Goal: Task Accomplishment & Management: Manage account settings

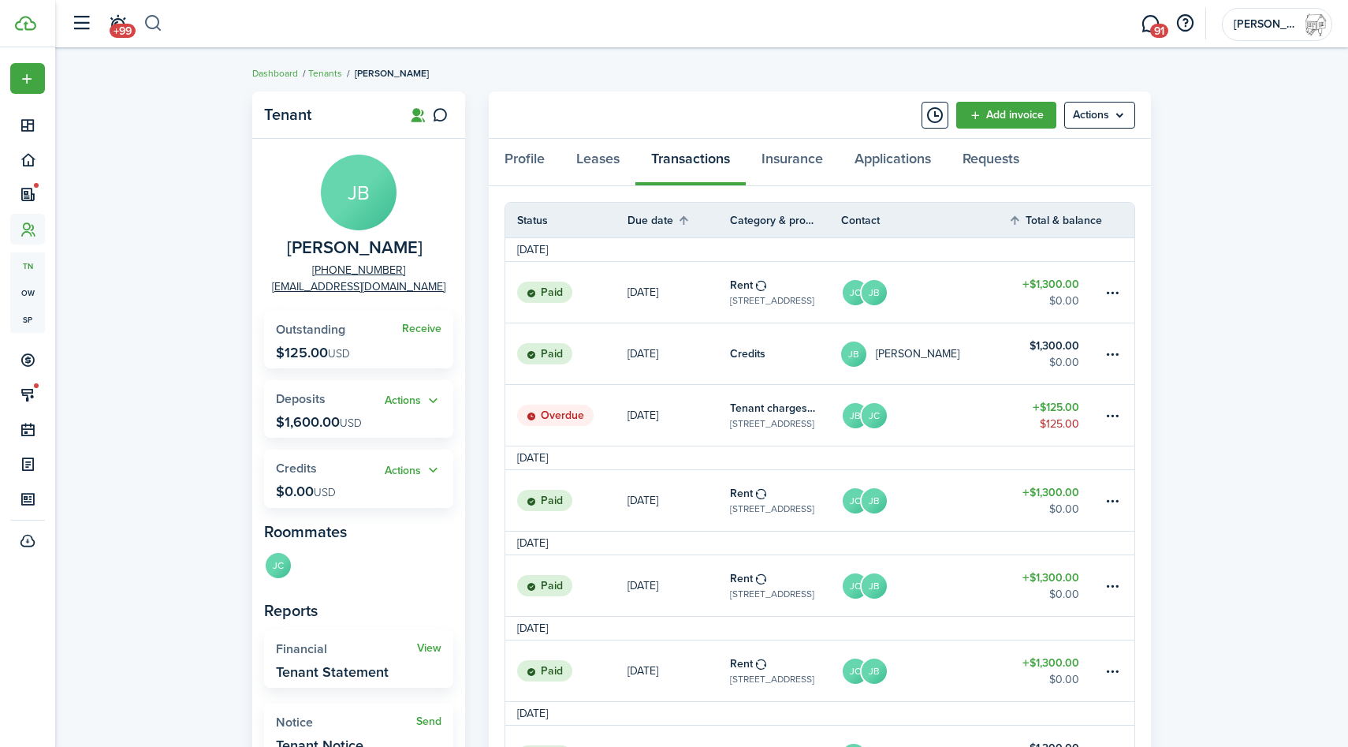
click at [154, 25] on button "button" at bounding box center [154, 23] width 20 height 27
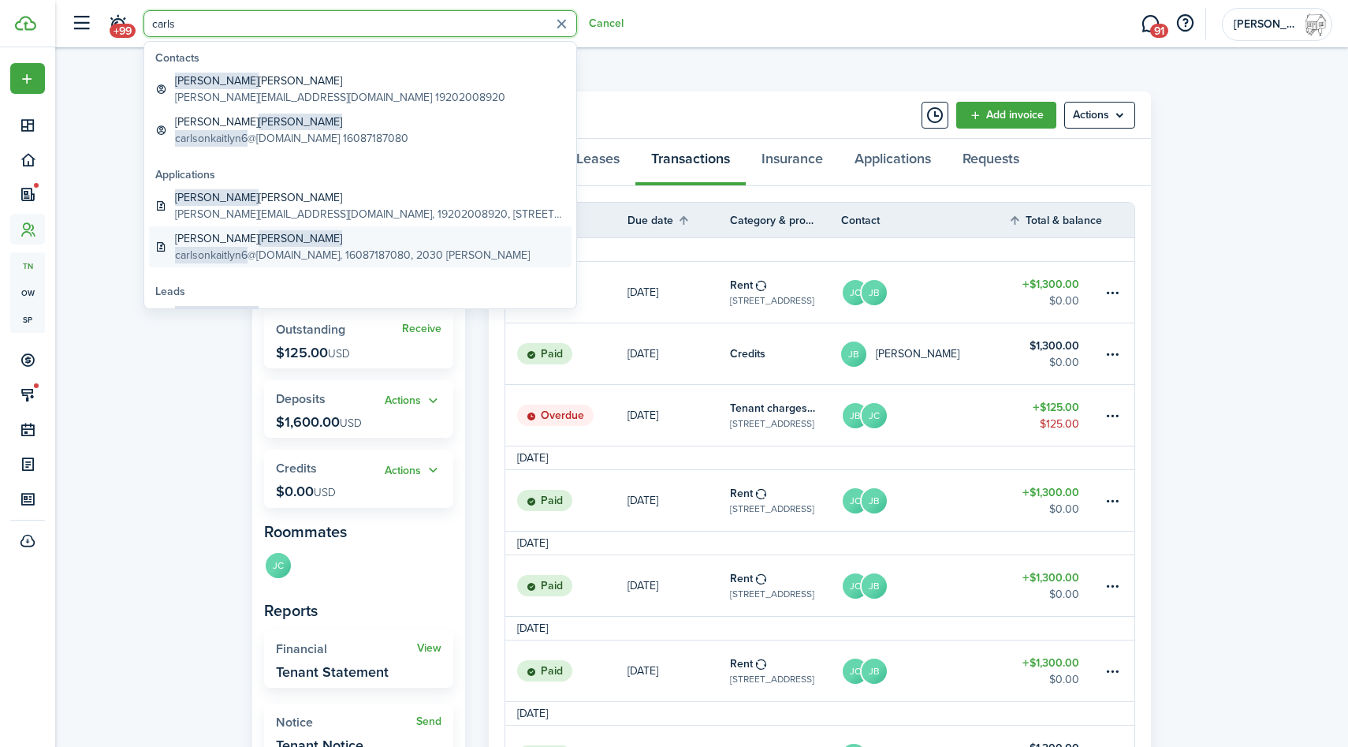
type input "carls"
click at [224, 248] on span "carlsonkaitlyn6" at bounding box center [211, 255] width 73 height 17
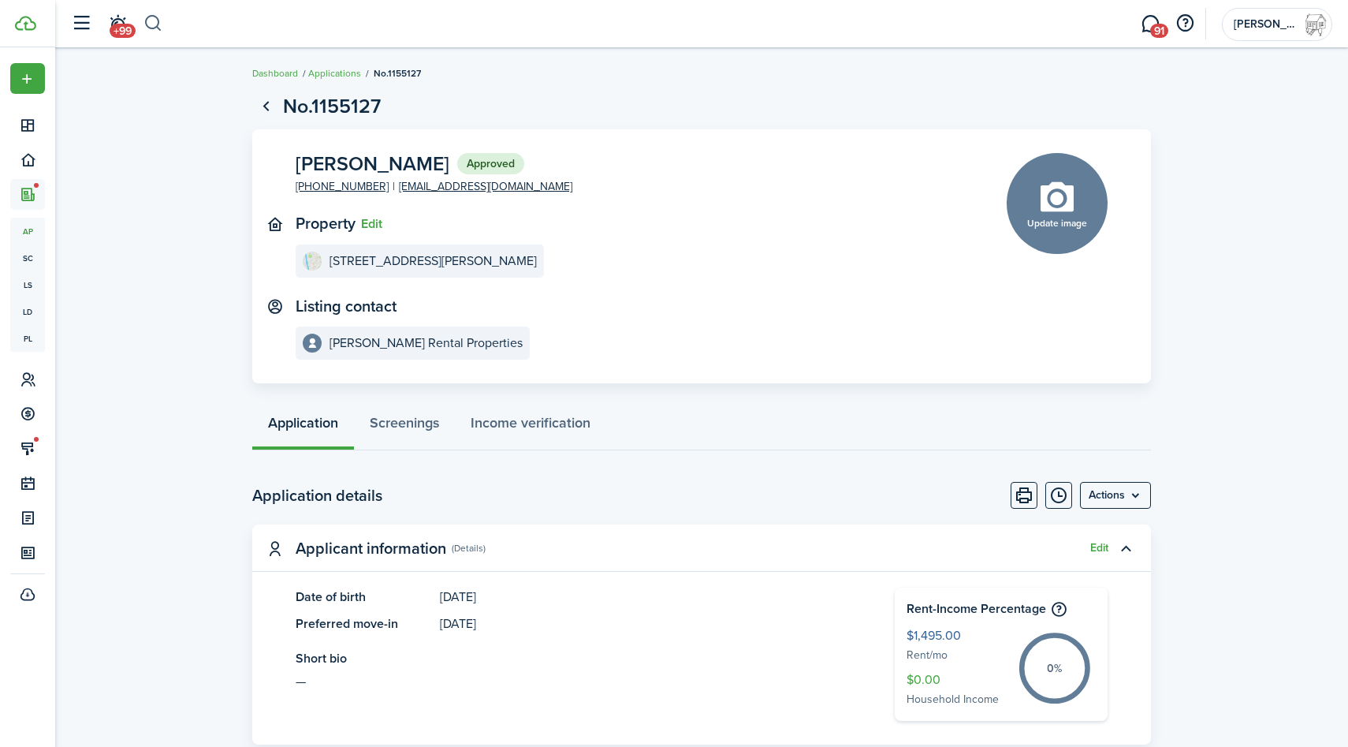
click at [156, 25] on button "button" at bounding box center [154, 23] width 20 height 27
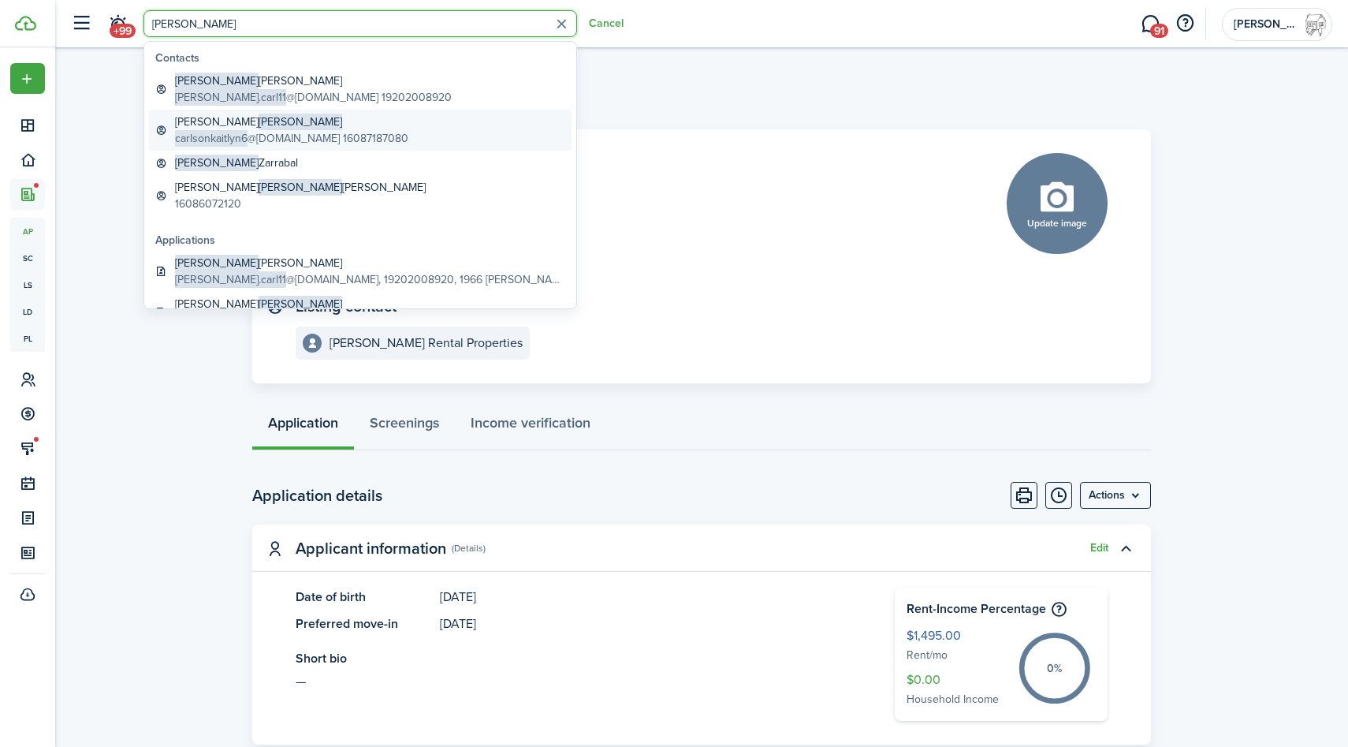
type input "[PERSON_NAME]"
click at [245, 137] on span "carlsonkaitlyn6" at bounding box center [211, 138] width 73 height 17
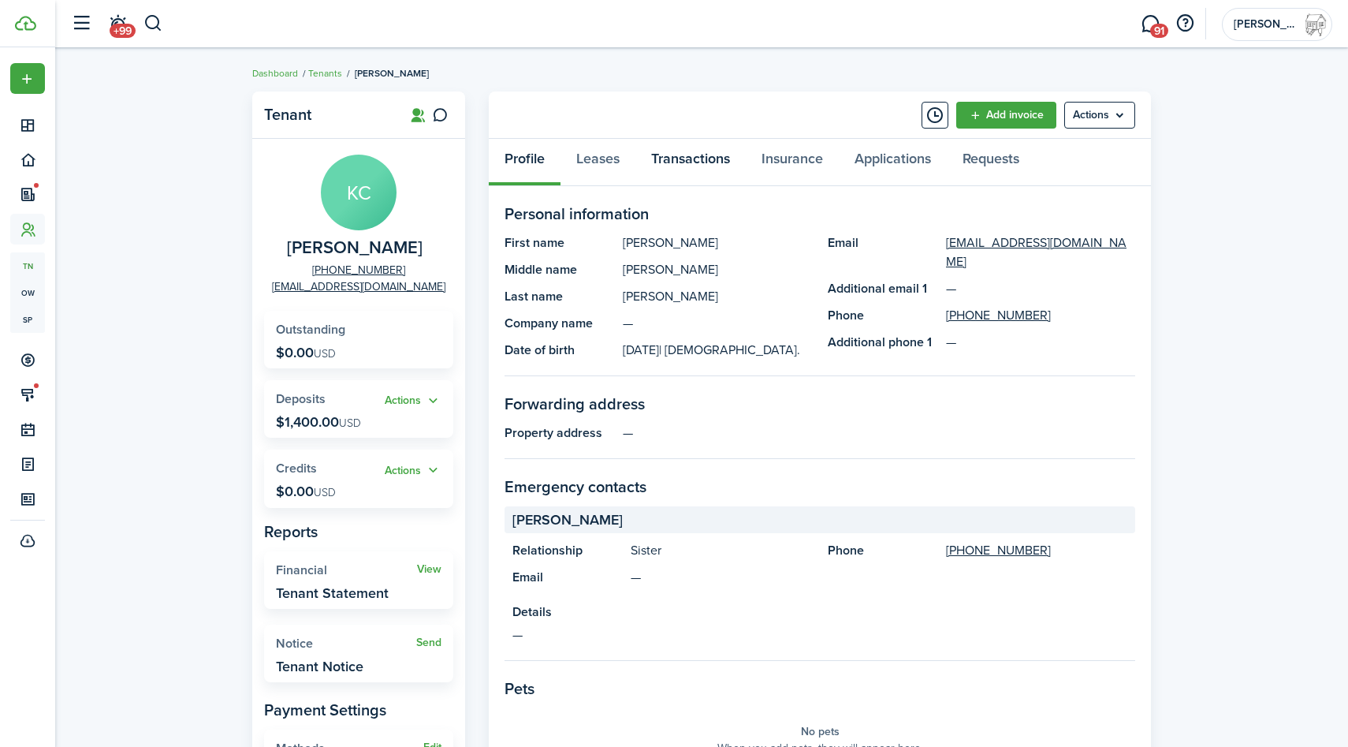
click at [689, 162] on link "Transactions" at bounding box center [691, 162] width 110 height 47
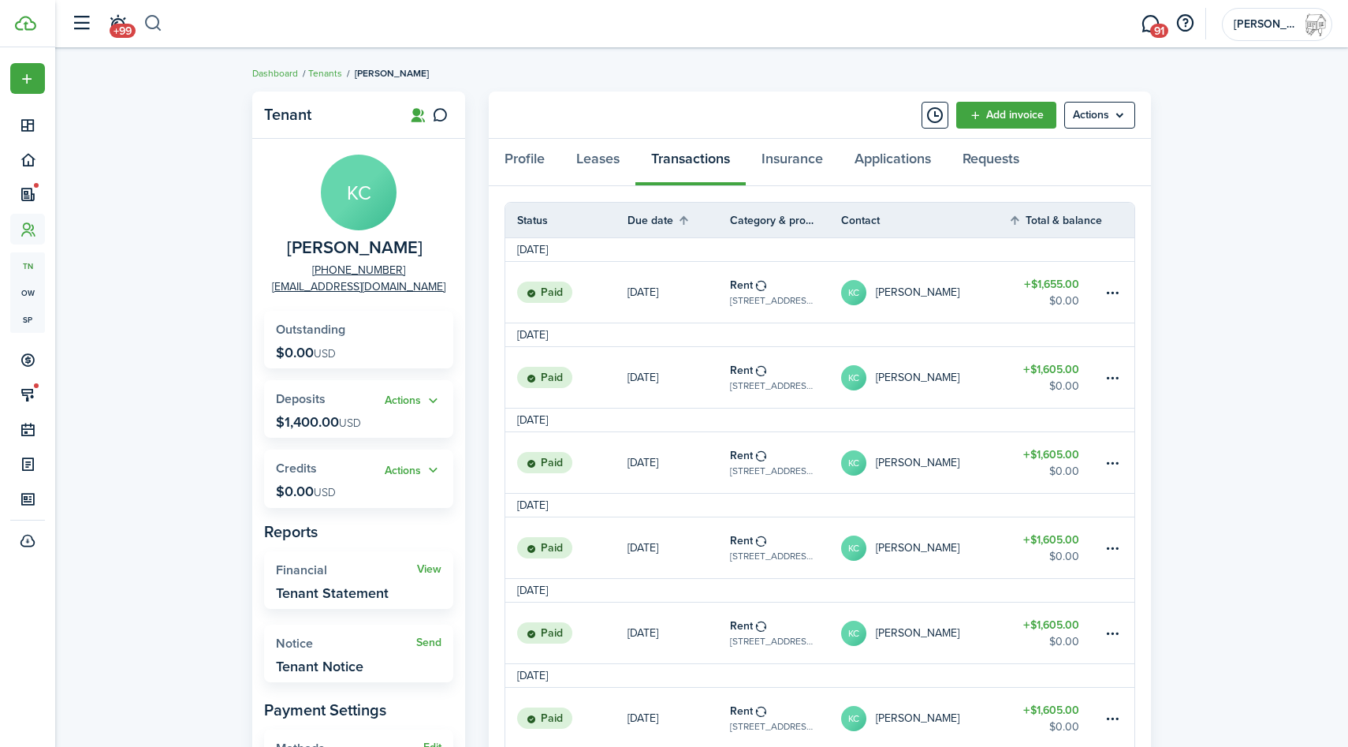
click at [158, 18] on button "button" at bounding box center [154, 23] width 20 height 27
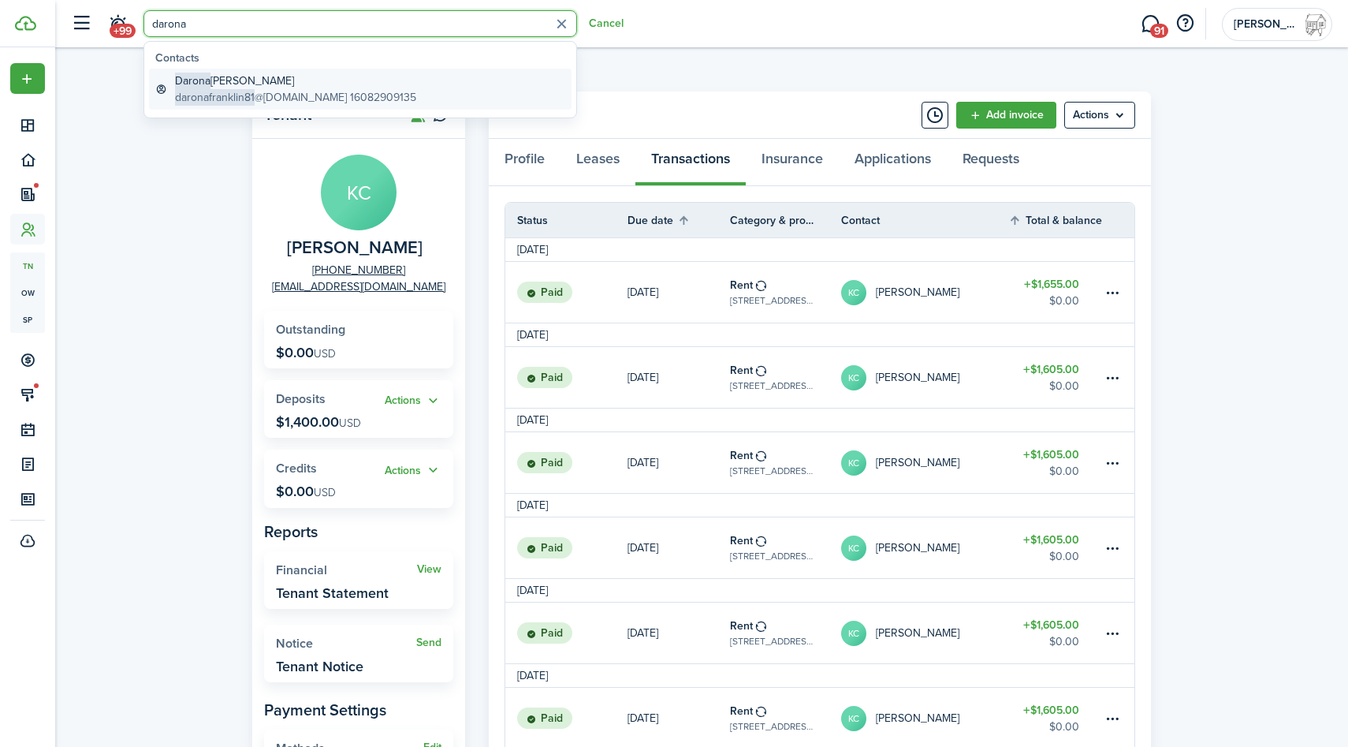
type input "darona"
click at [263, 70] on link "[PERSON_NAME] daronafranklin81 @[DOMAIN_NAME] 16082909135" at bounding box center [360, 89] width 423 height 41
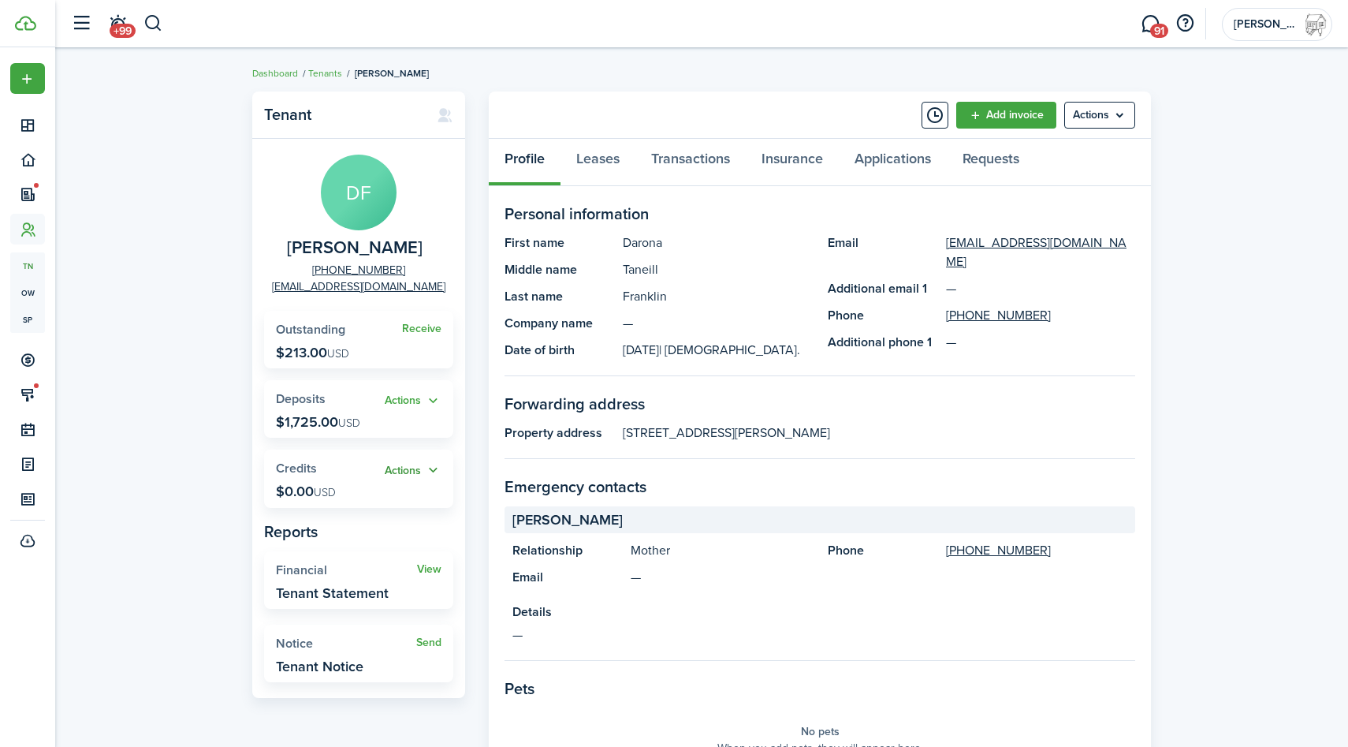
click at [405, 467] on button "Actions" at bounding box center [413, 470] width 57 height 18
click at [382, 501] on link "Add" at bounding box center [373, 500] width 138 height 27
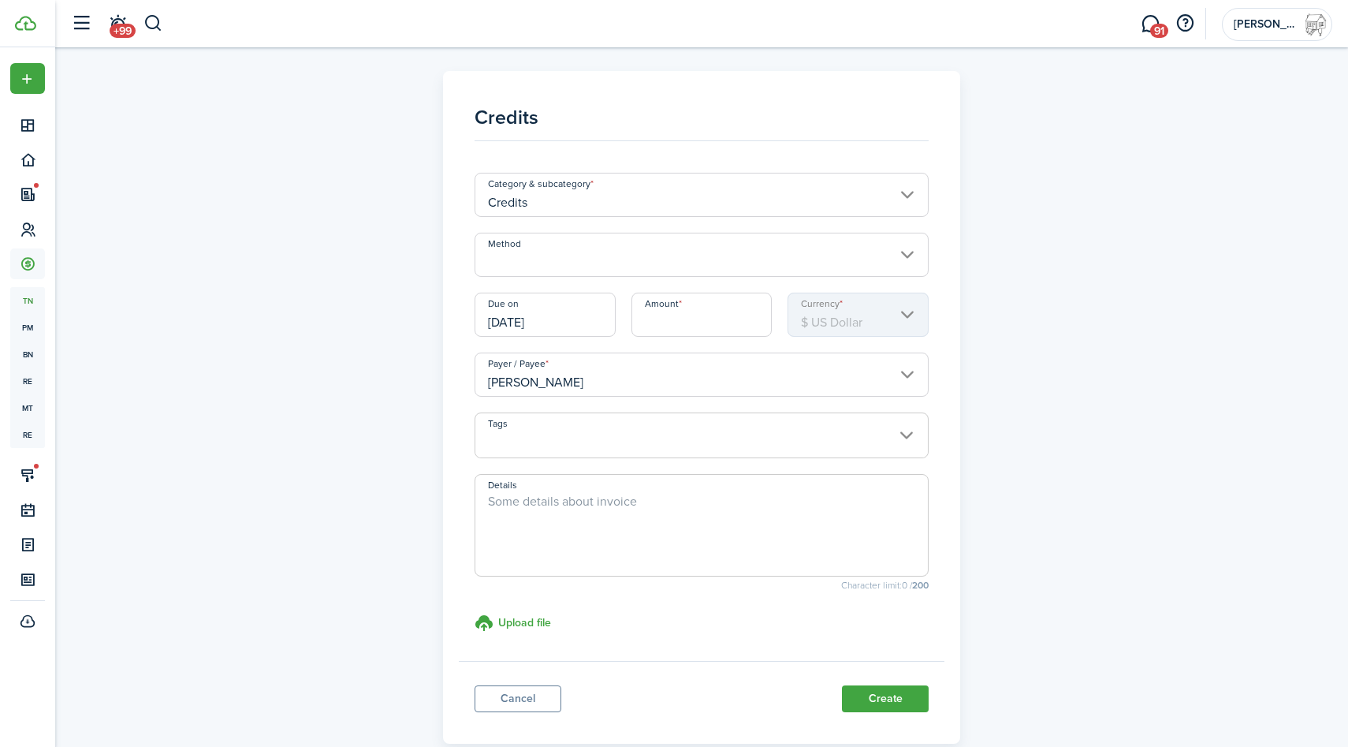
click at [667, 311] on input "Amount" at bounding box center [702, 315] width 141 height 44
paste input "$263"
click at [547, 322] on input "[DATE]" at bounding box center [545, 315] width 141 height 44
type input "$263.00"
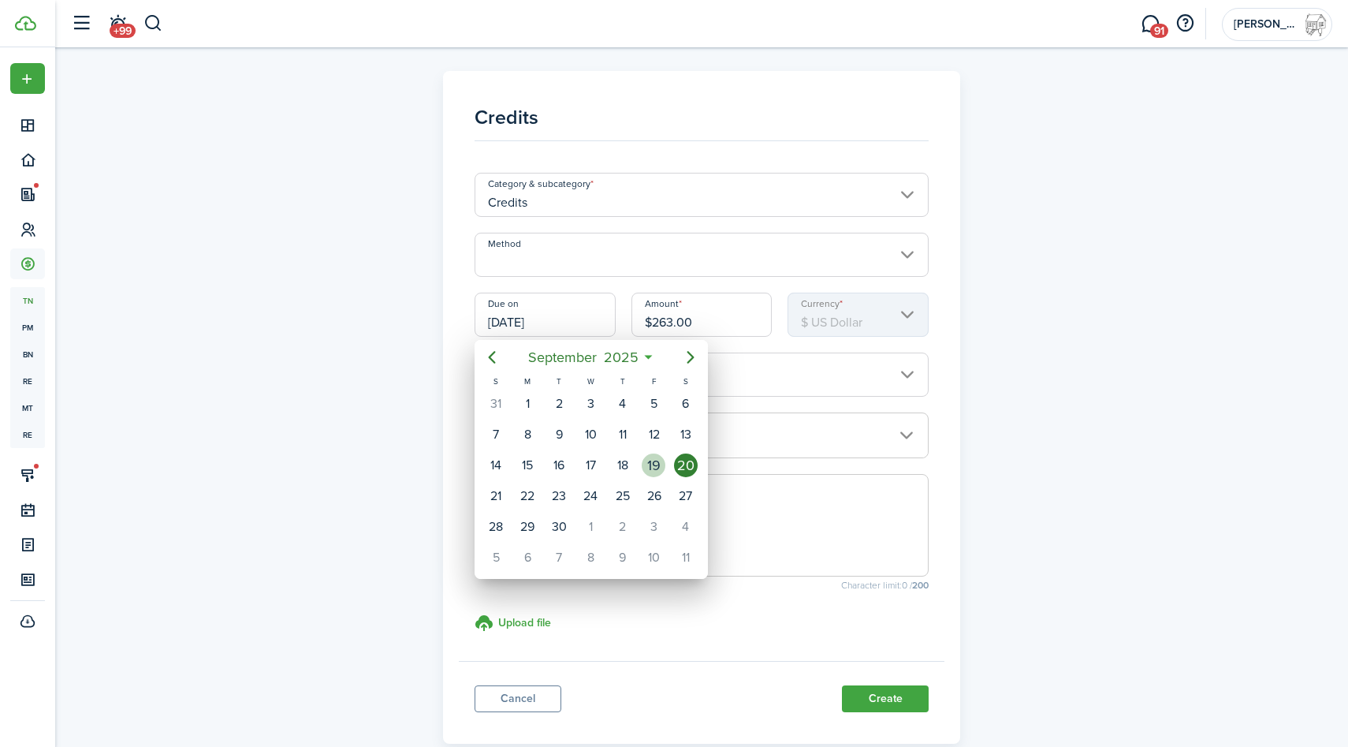
click at [659, 454] on div "19" at bounding box center [654, 465] width 24 height 24
type input "[DATE]"
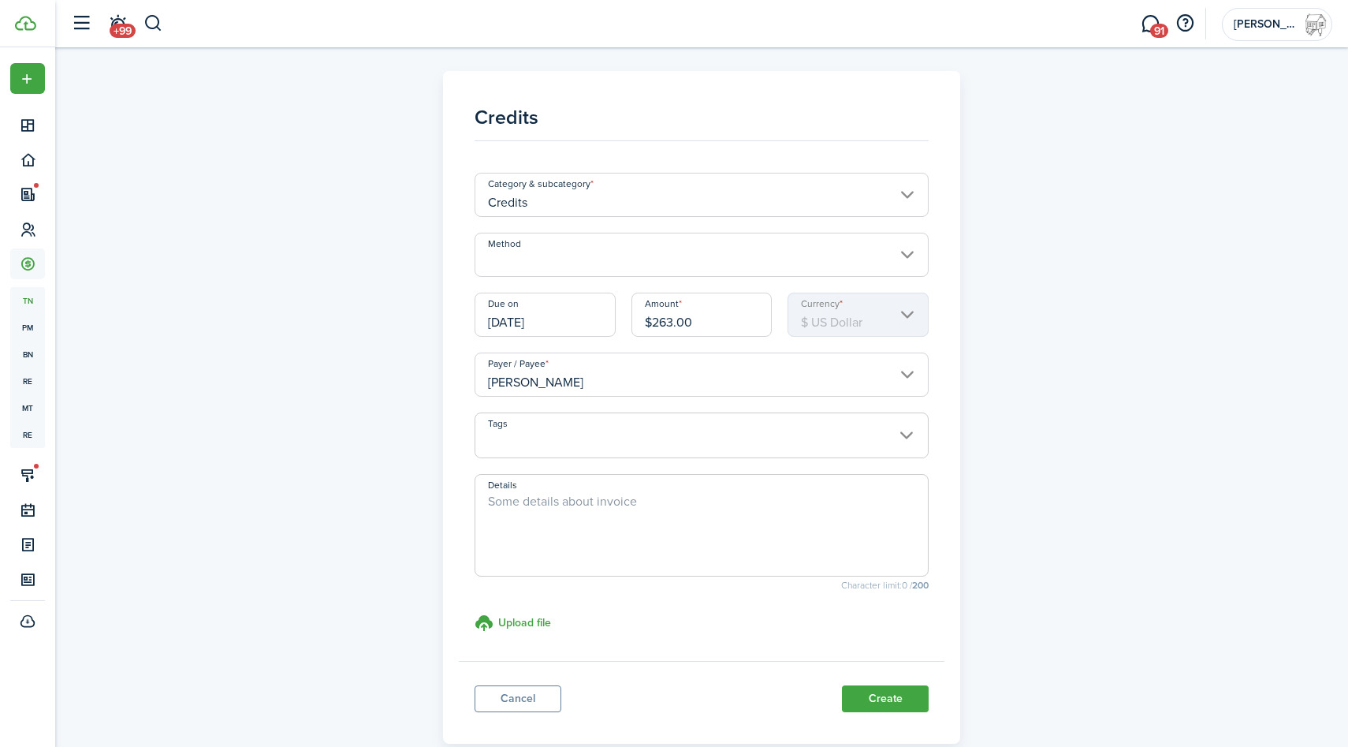
click at [593, 245] on input "Method" at bounding box center [702, 255] width 455 height 44
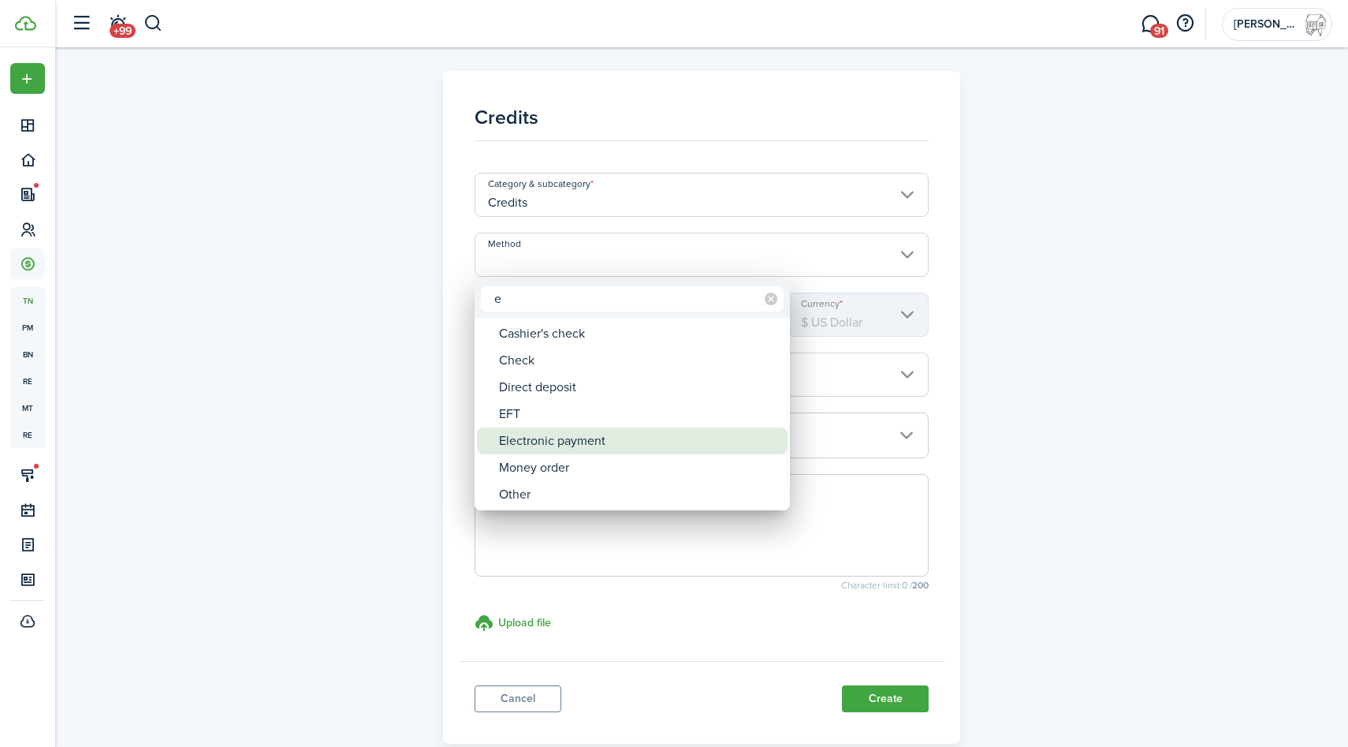
type input "e"
click at [565, 443] on div "Electronic payment" at bounding box center [638, 440] width 279 height 27
type input "Electronic payment"
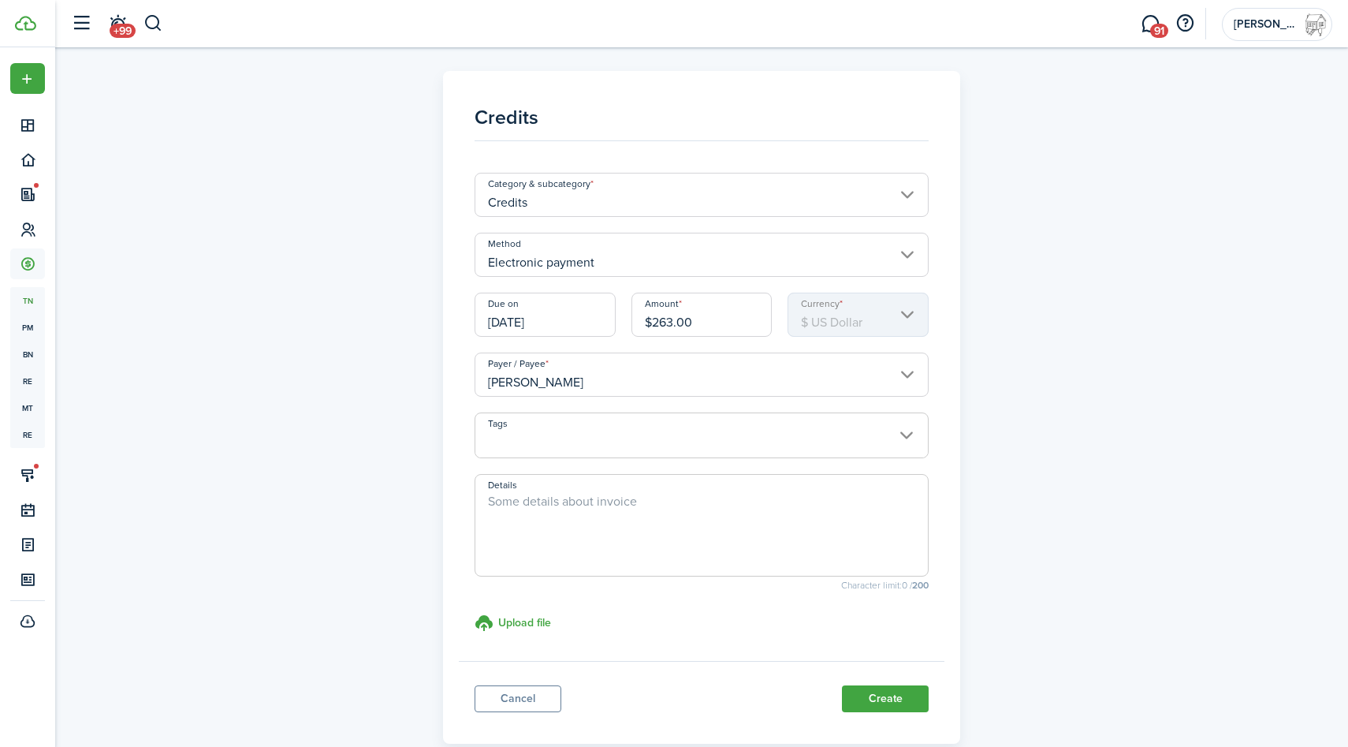
click at [557, 516] on textarea "Details" at bounding box center [701, 530] width 453 height 76
type textarea "cashapp"
click at [882, 708] on button "Create" at bounding box center [885, 698] width 87 height 27
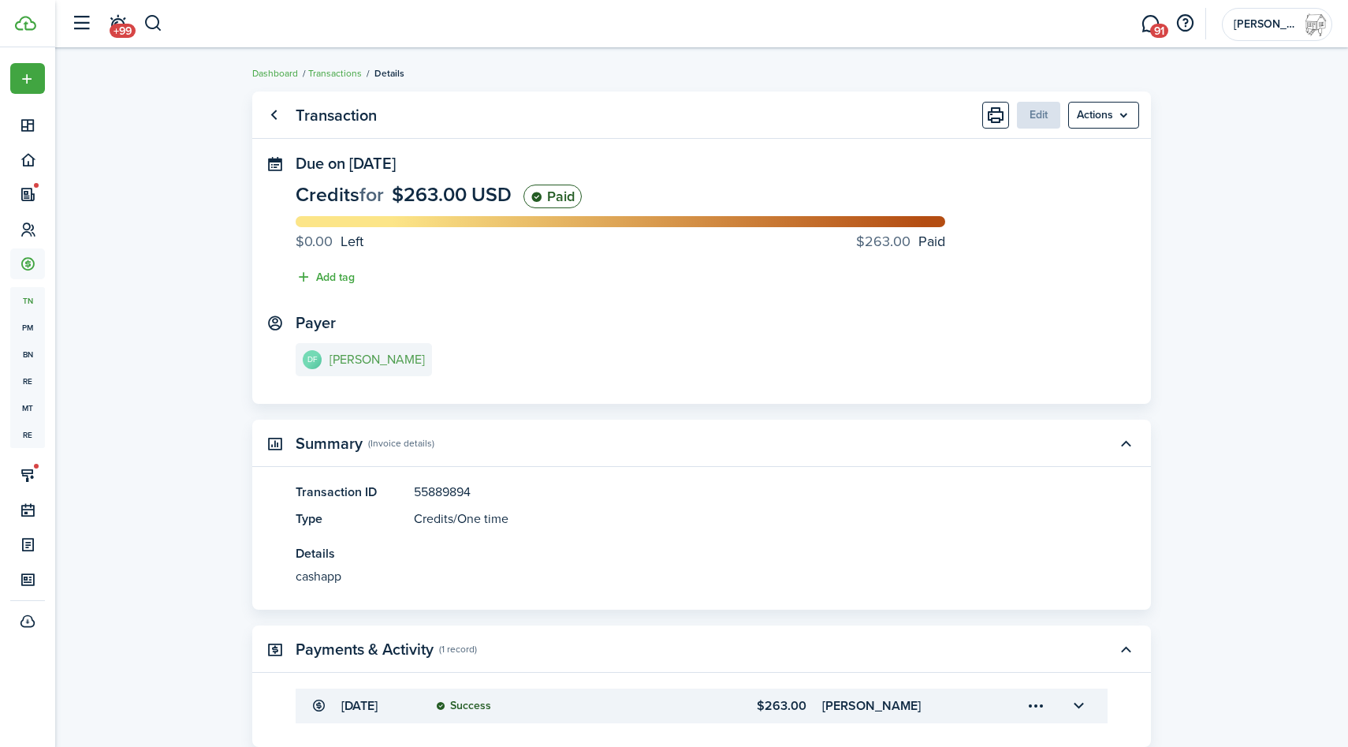
click at [375, 359] on e-details-info-title "[PERSON_NAME]" at bounding box center [377, 359] width 95 height 14
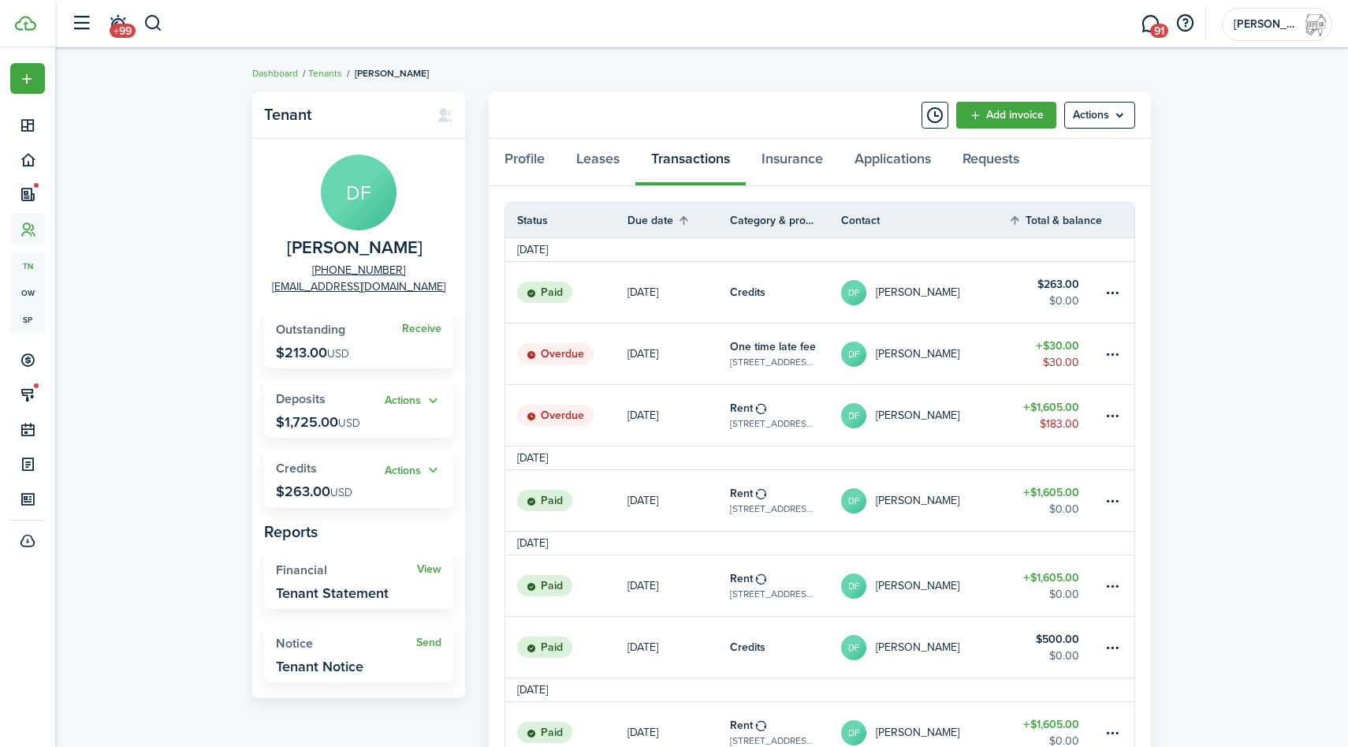
click at [1050, 427] on table-amount-description "$183.00" at bounding box center [1059, 424] width 39 height 17
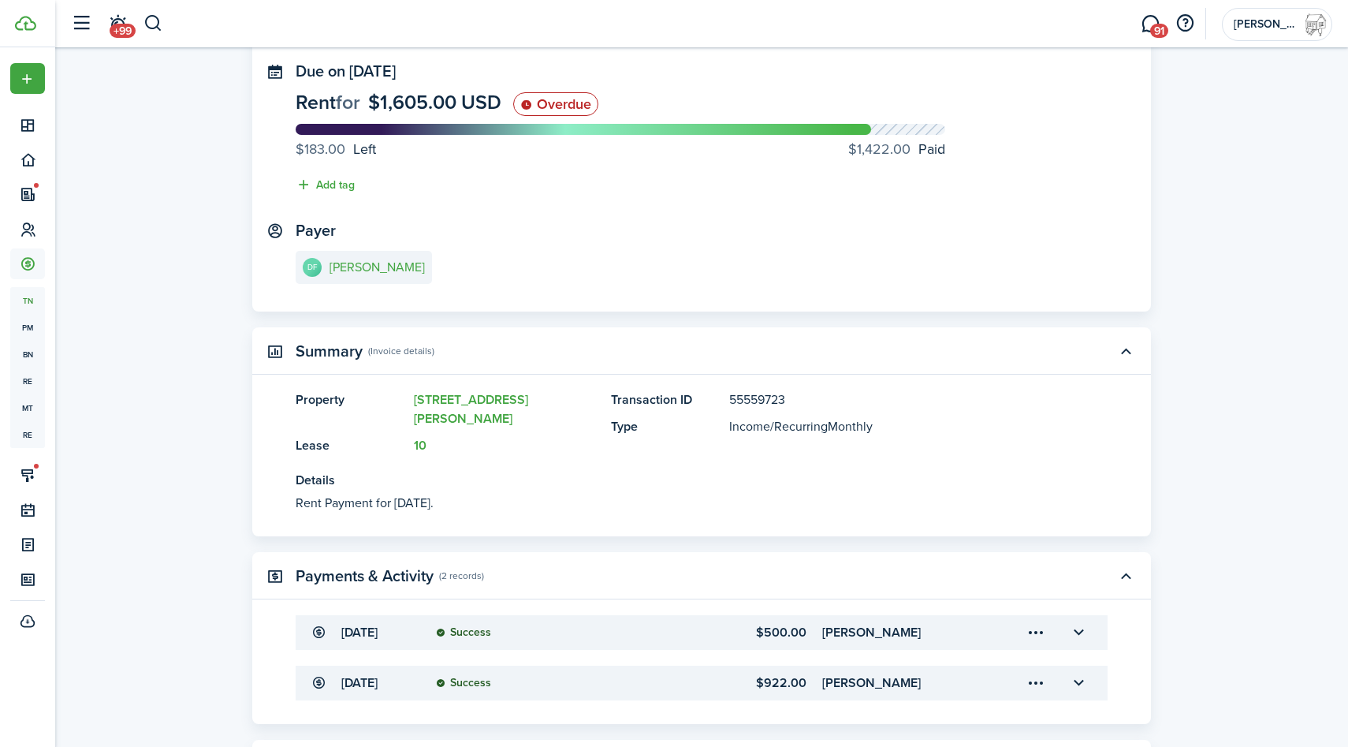
scroll to position [88, 0]
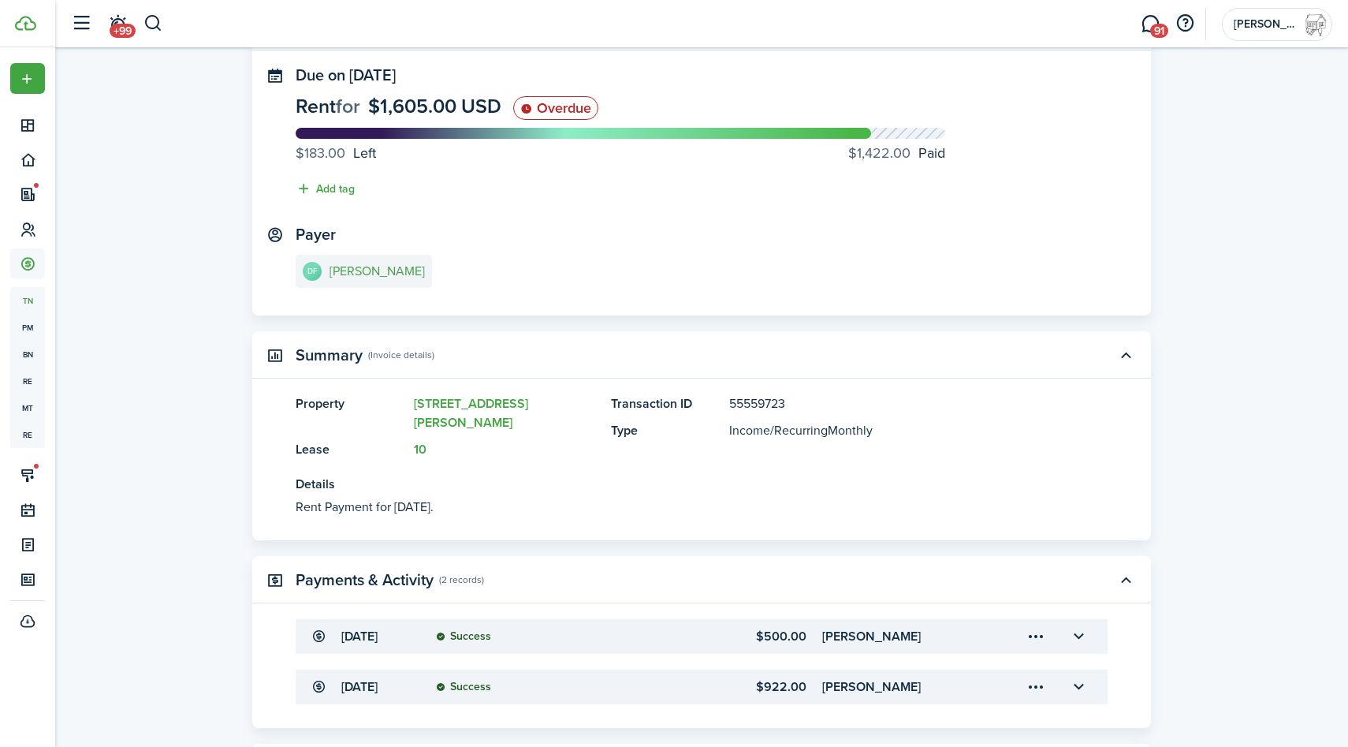
click at [396, 267] on e-details-info-title "[PERSON_NAME]" at bounding box center [377, 271] width 95 height 14
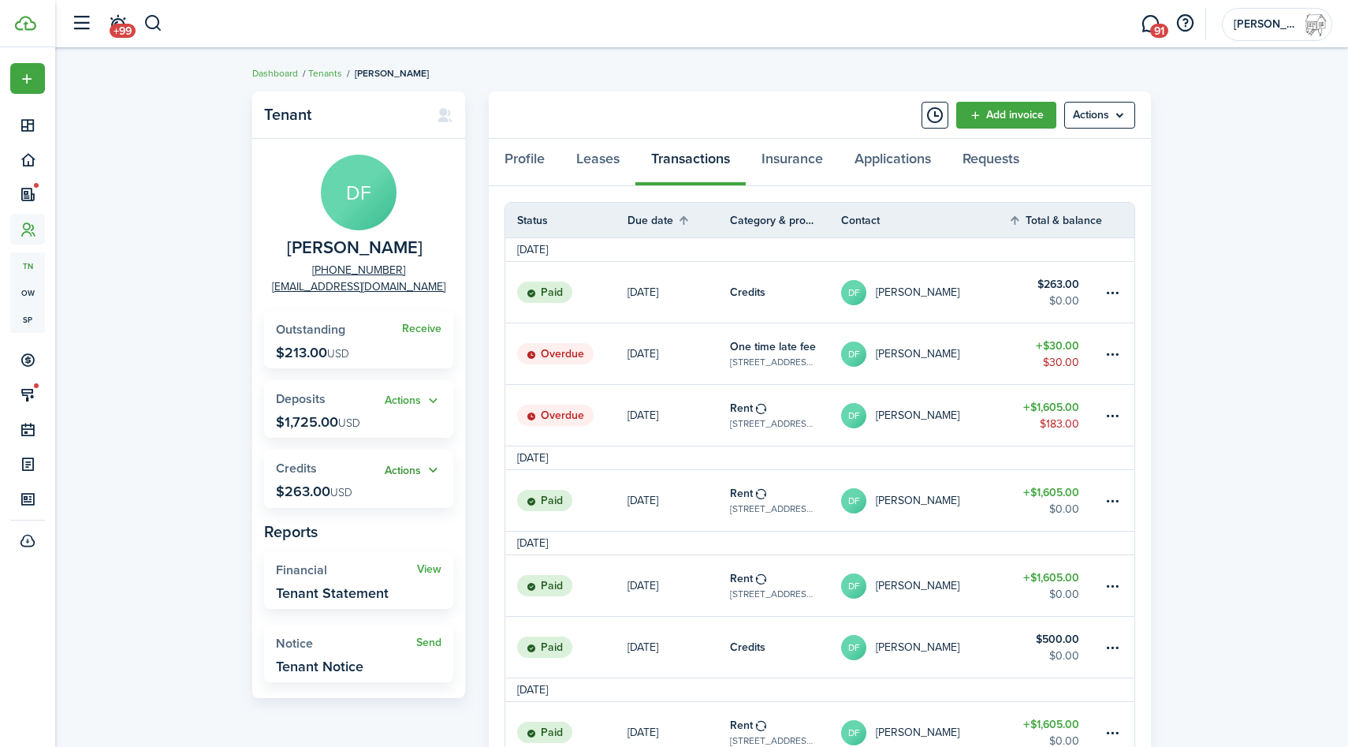
click at [401, 468] on button "Actions" at bounding box center [413, 470] width 57 height 18
click at [334, 527] on link "Apply" at bounding box center [373, 528] width 138 height 27
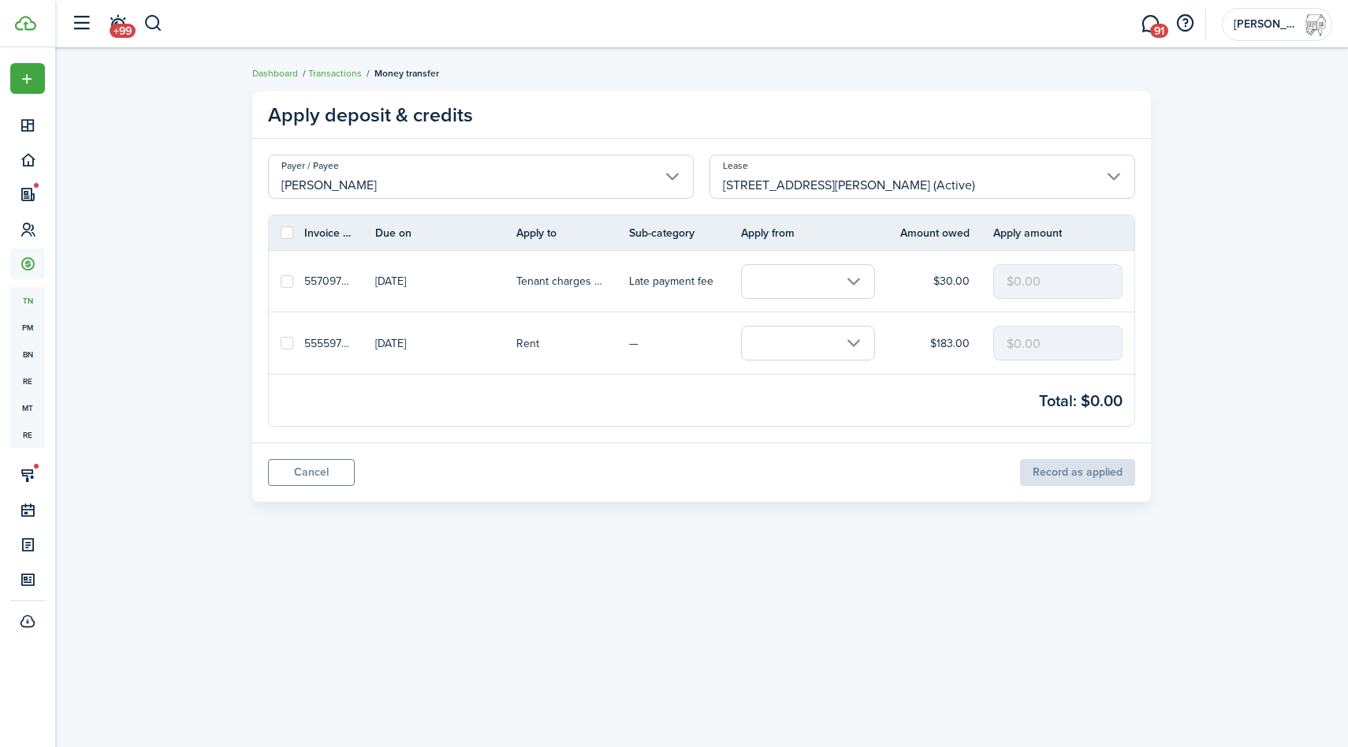
click at [290, 343] on label at bounding box center [287, 343] width 13 height 13
click at [281, 343] on input "checkbox" at bounding box center [280, 343] width 1 height 1
checkbox input "true"
click at [814, 330] on input "text" at bounding box center [808, 343] width 134 height 35
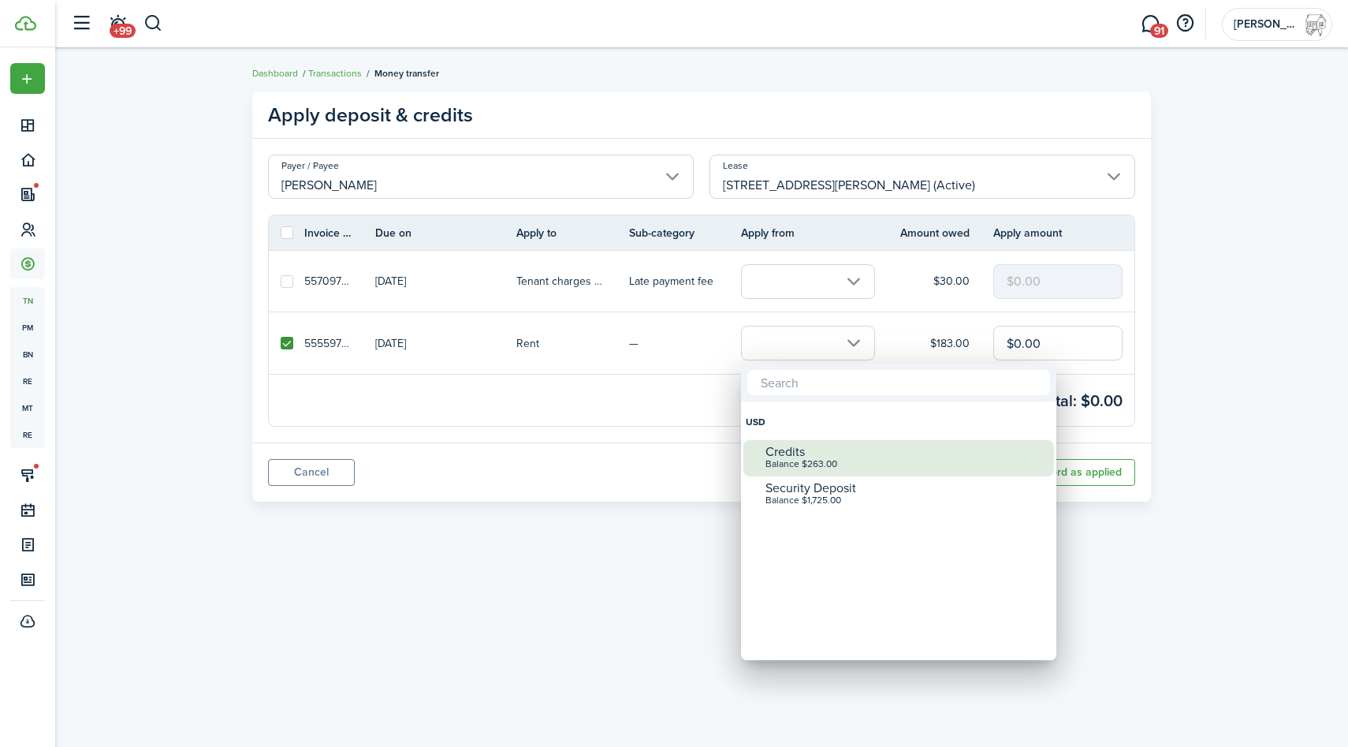
click at [811, 456] on div "Credits" at bounding box center [905, 452] width 279 height 14
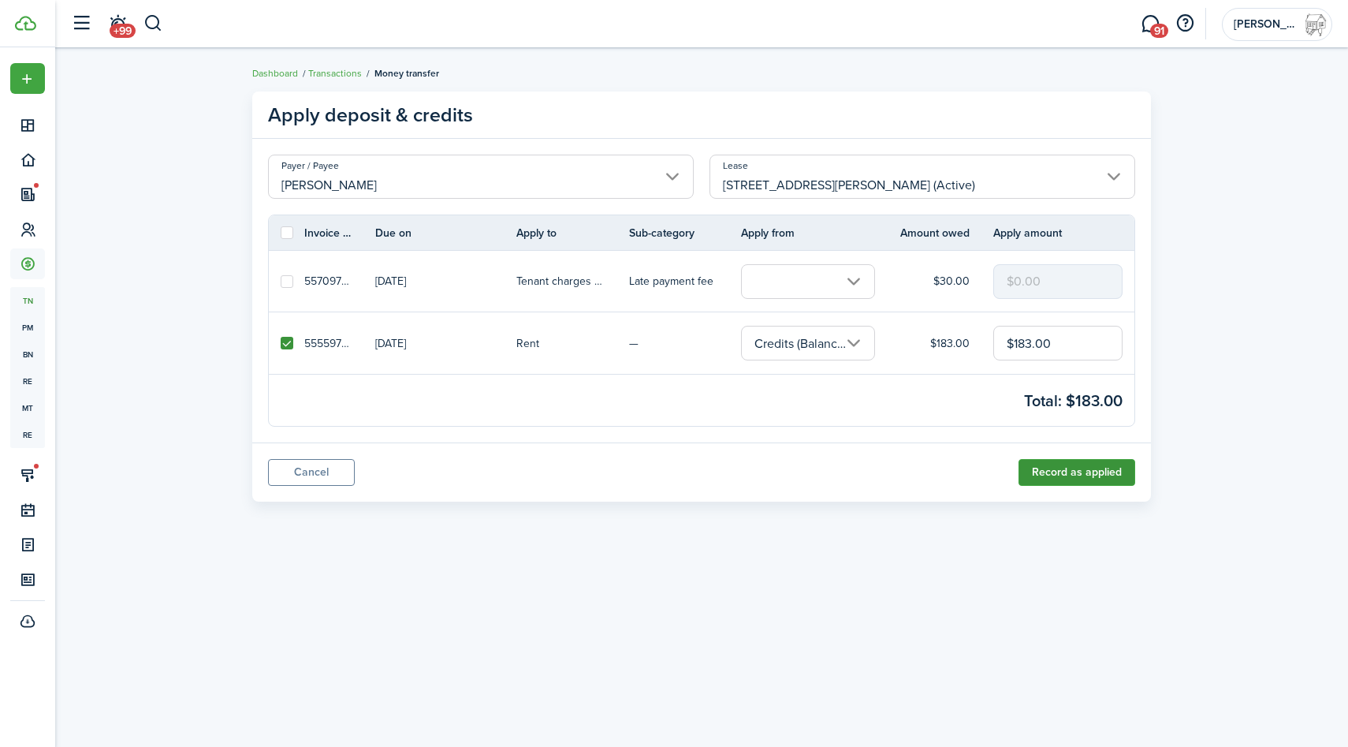
click at [1049, 475] on button "Record as applied" at bounding box center [1077, 472] width 117 height 27
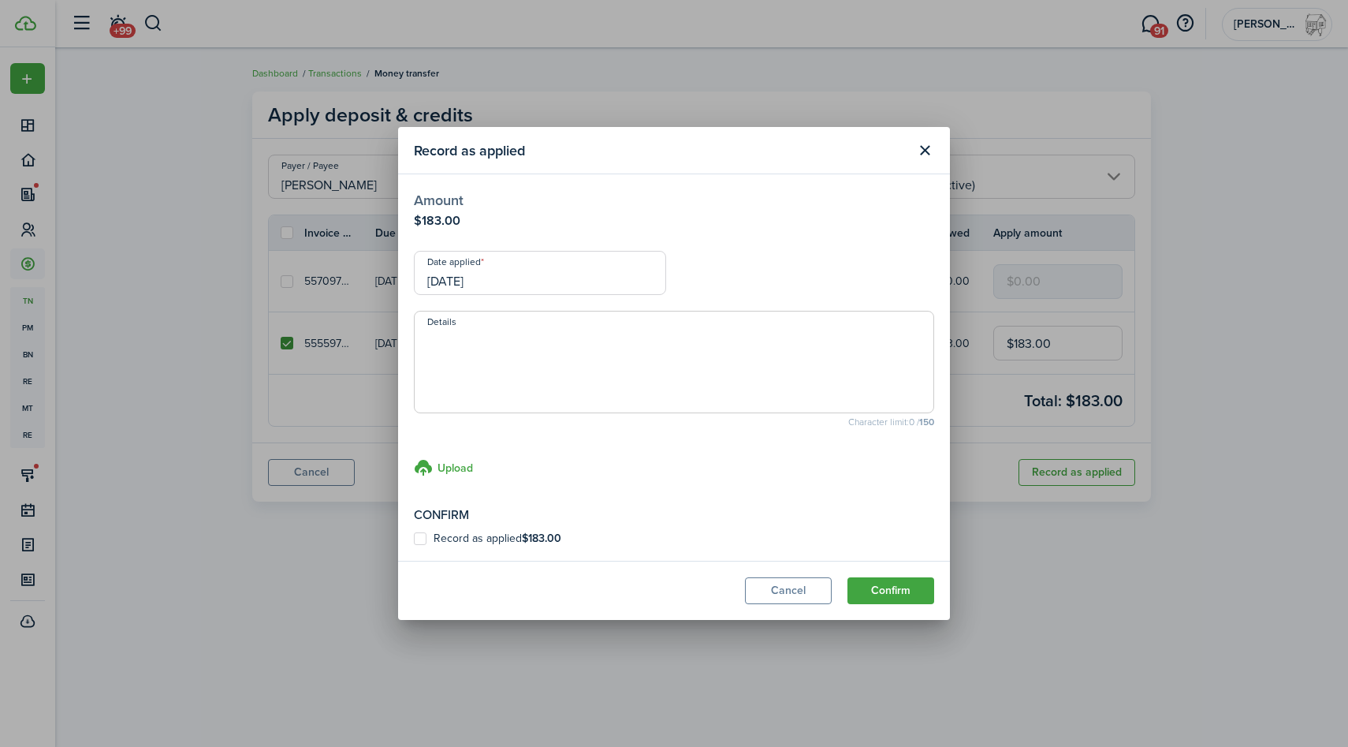
click at [576, 274] on input "[DATE]" at bounding box center [540, 273] width 252 height 44
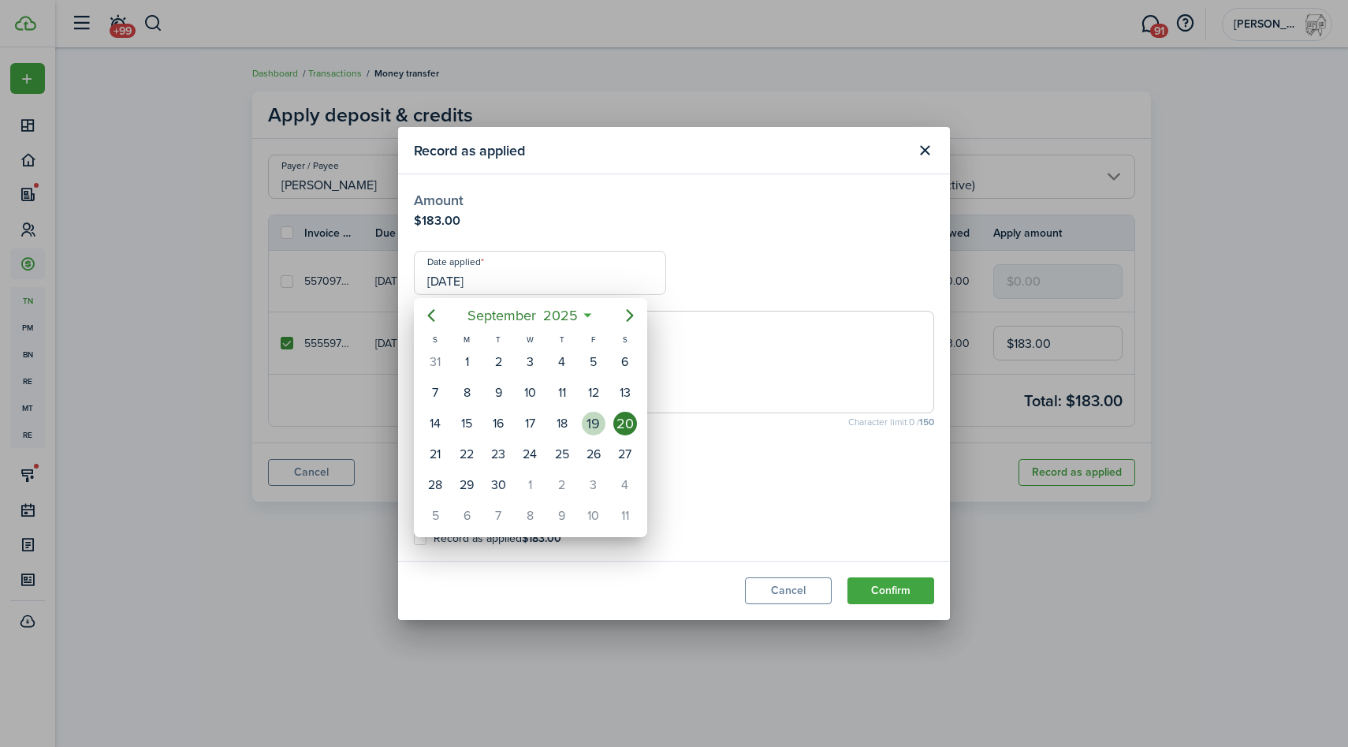
click at [592, 426] on div "19" at bounding box center [594, 424] width 24 height 24
type input "[DATE]"
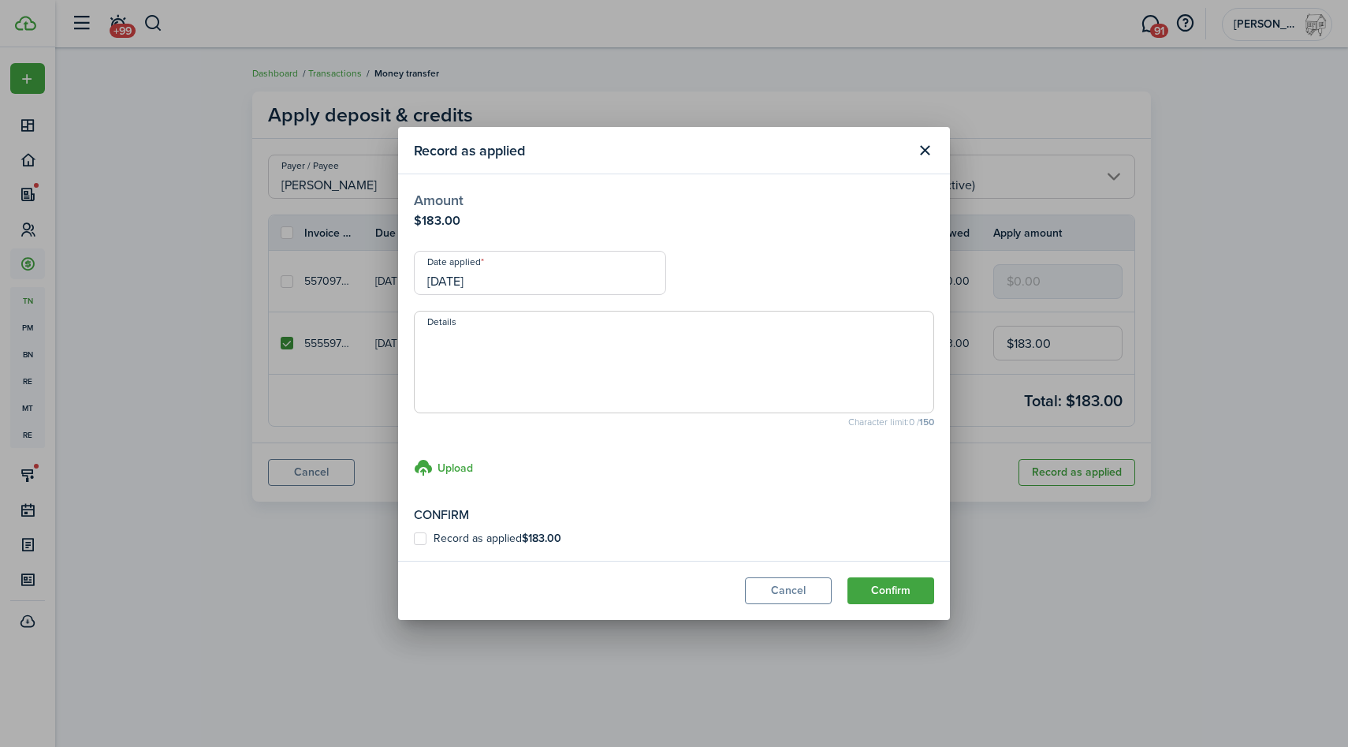
click at [495, 532] on label "Record as applied $183.00" at bounding box center [487, 538] width 147 height 13
click at [414, 539] on input "Record as applied $183.00" at bounding box center [413, 539] width 1 height 1
checkbox input "true"
click at [904, 589] on button "Confirm" at bounding box center [891, 590] width 87 height 27
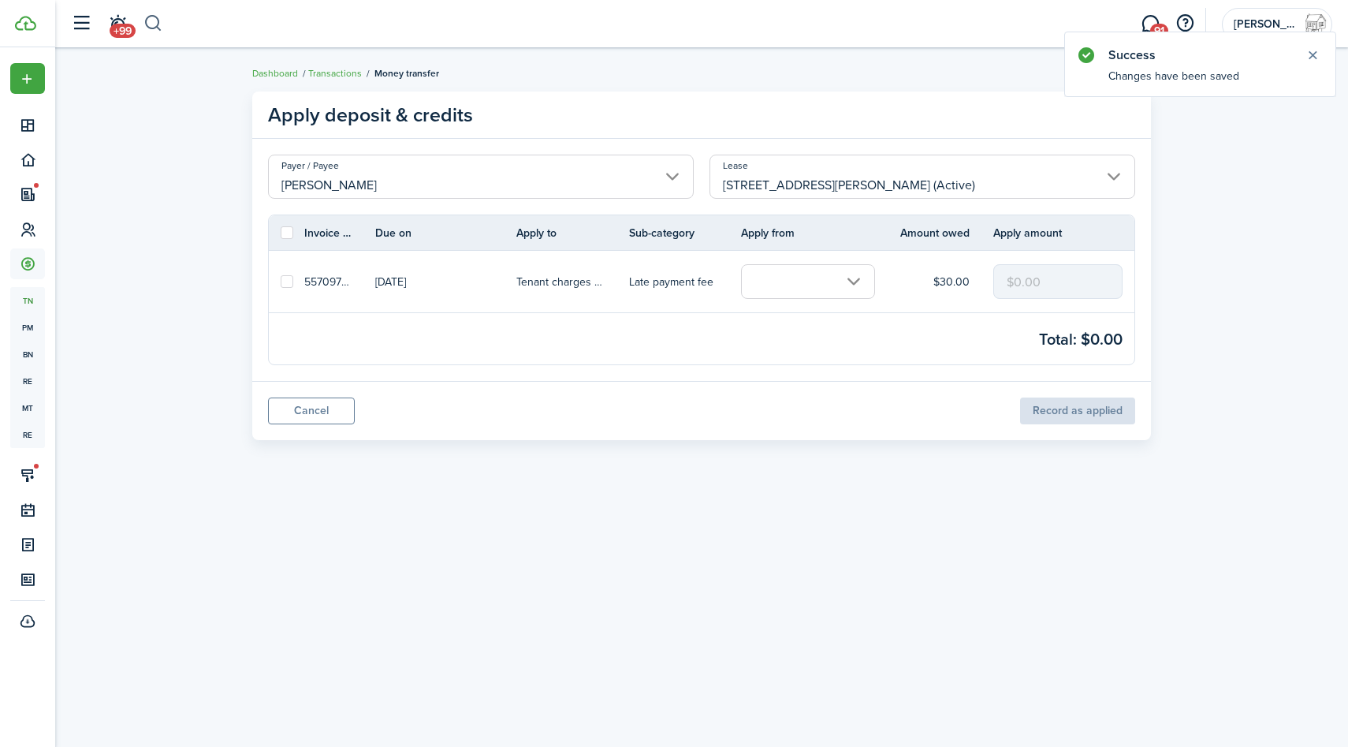
click at [156, 16] on button "button" at bounding box center [154, 23] width 20 height 27
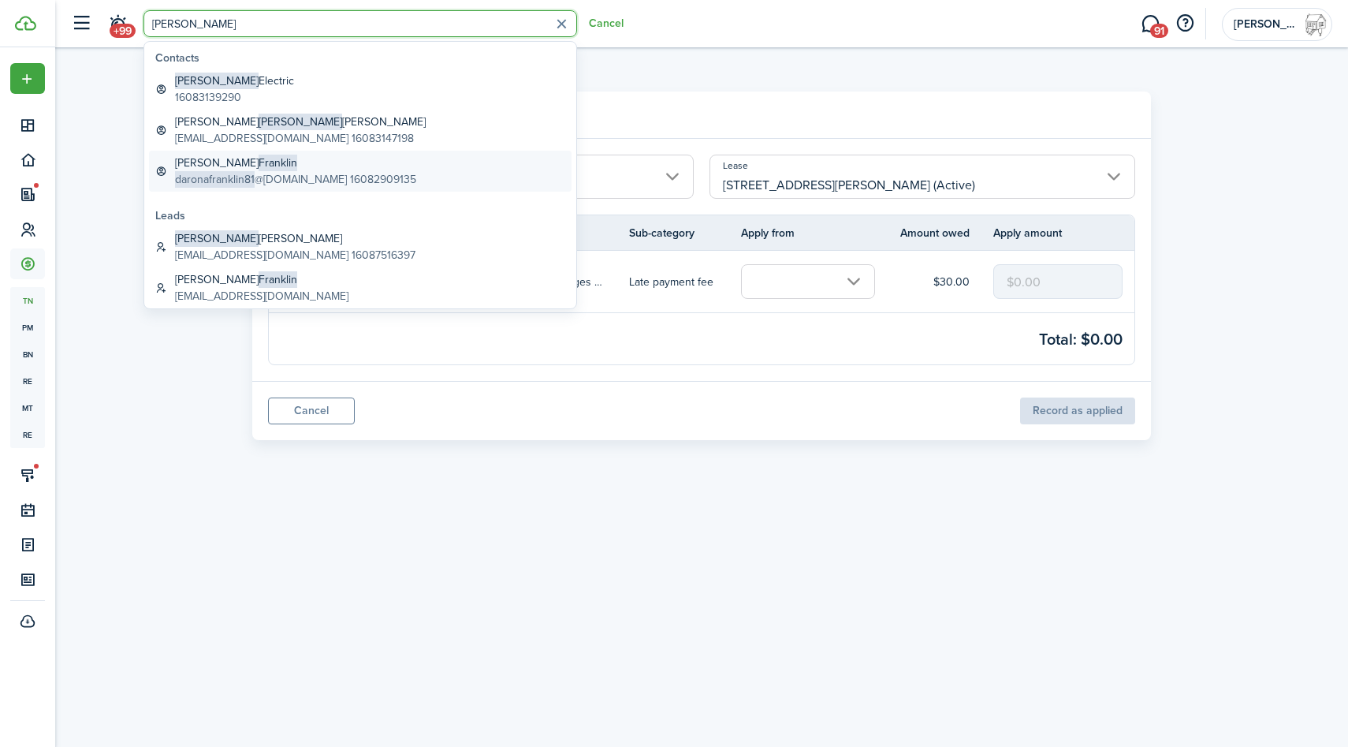
type input "[PERSON_NAME]"
click at [240, 176] on span "daronafranklin81" at bounding box center [215, 179] width 80 height 17
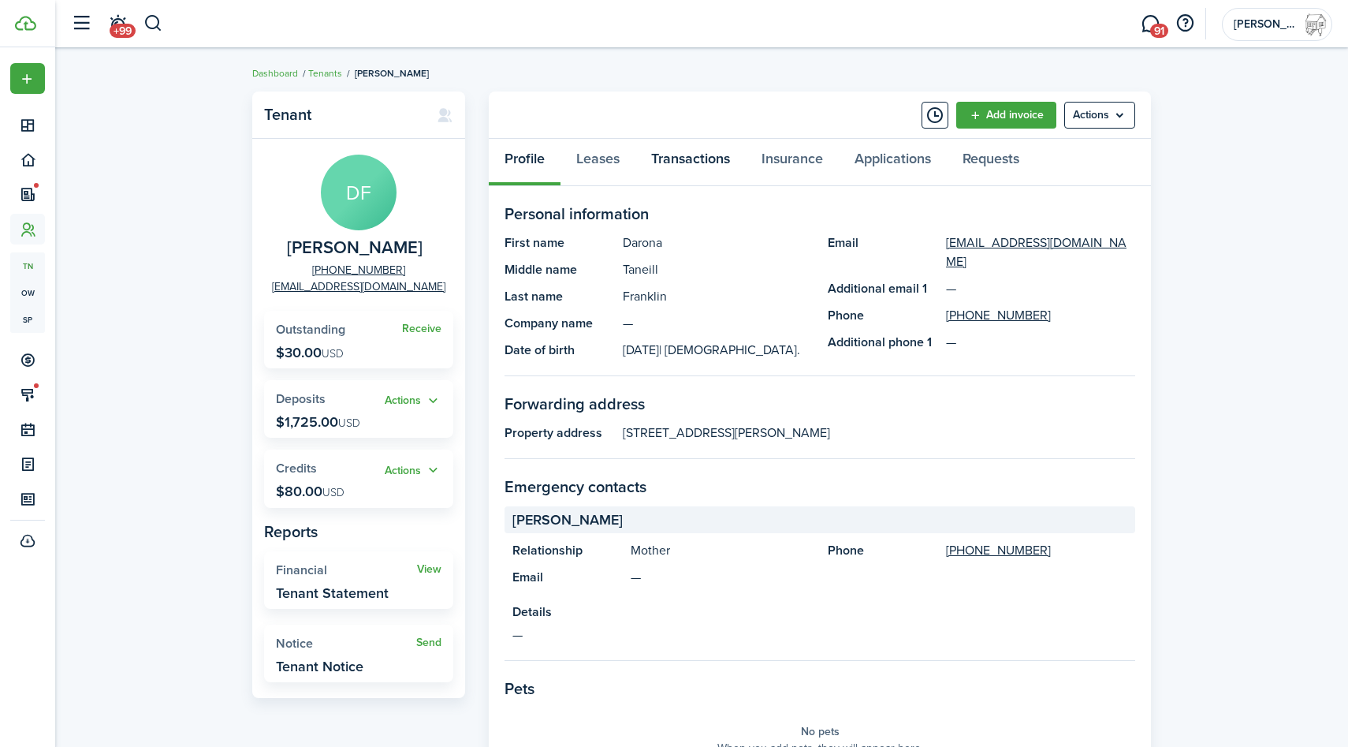
click at [714, 157] on link "Transactions" at bounding box center [691, 162] width 110 height 47
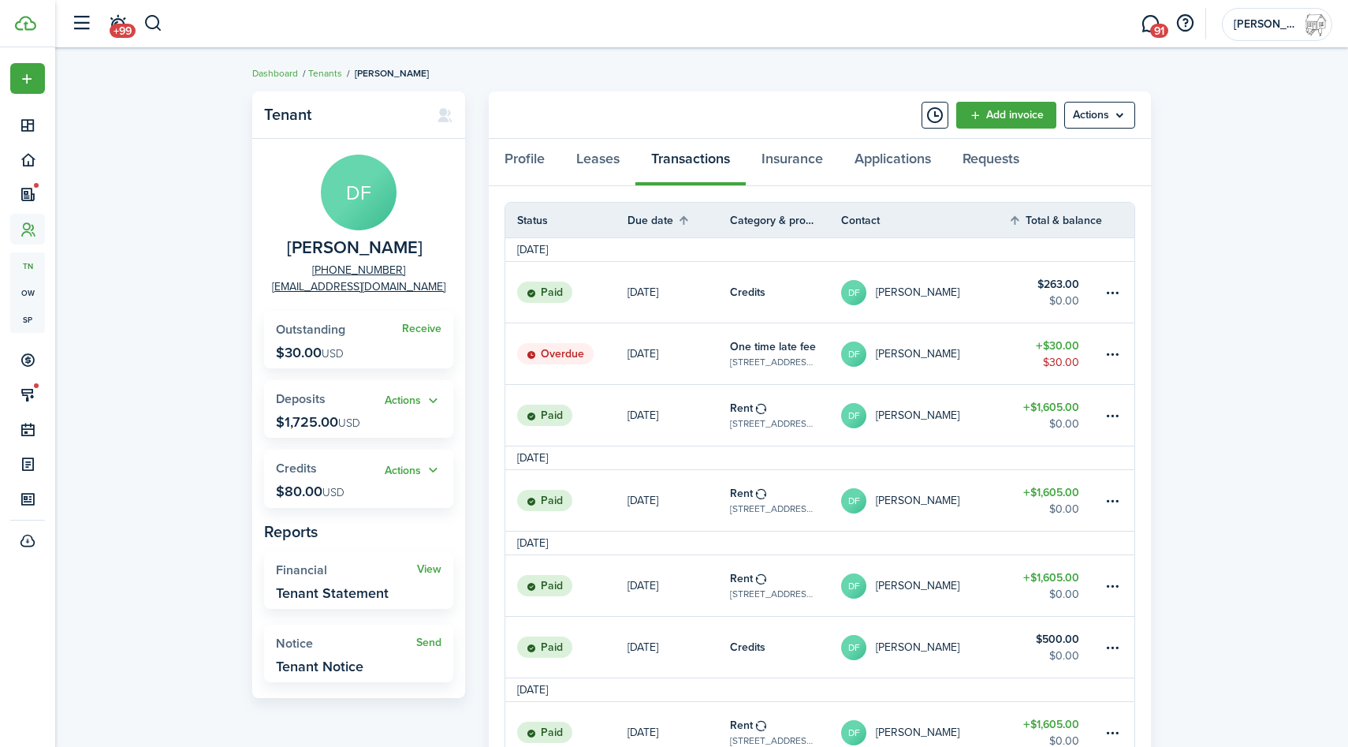
click at [1061, 419] on table-amount-description "$0.00" at bounding box center [1064, 424] width 30 height 17
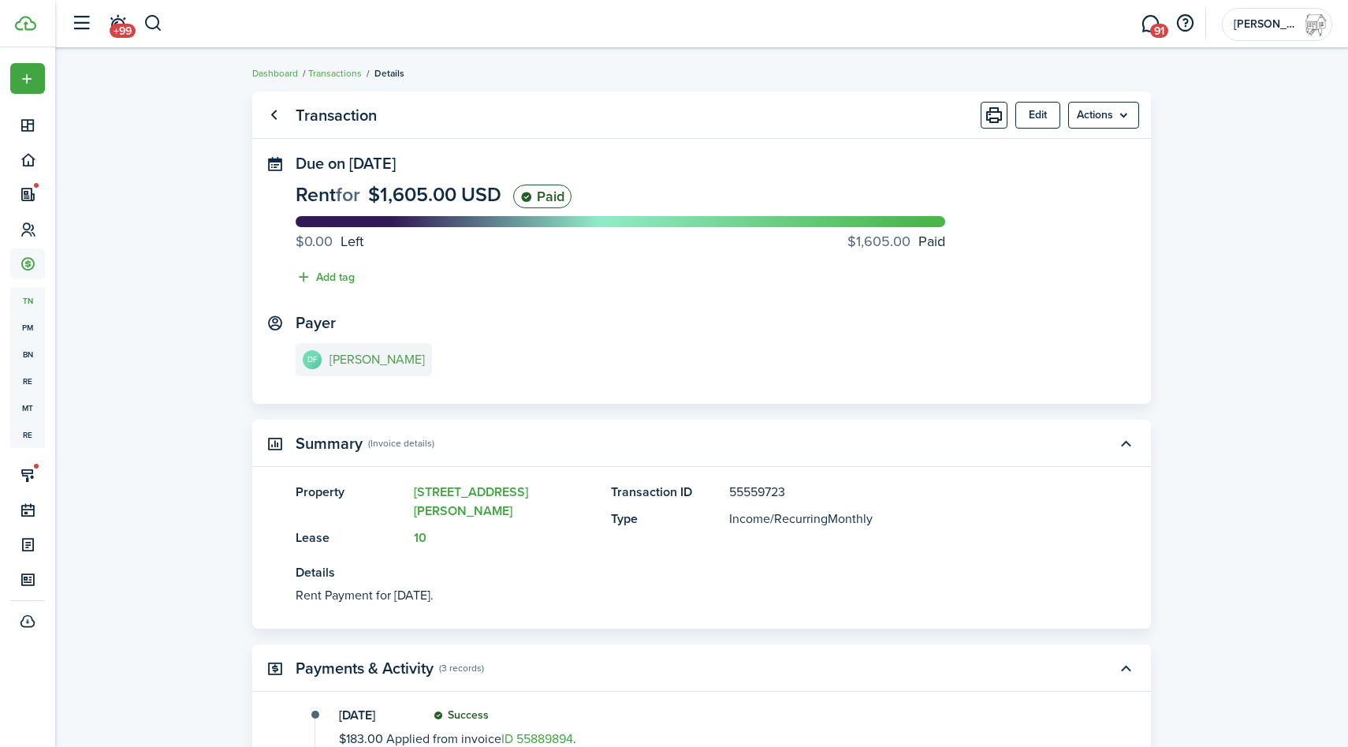
click at [355, 353] on e-details-info-title "[PERSON_NAME]" at bounding box center [377, 359] width 95 height 14
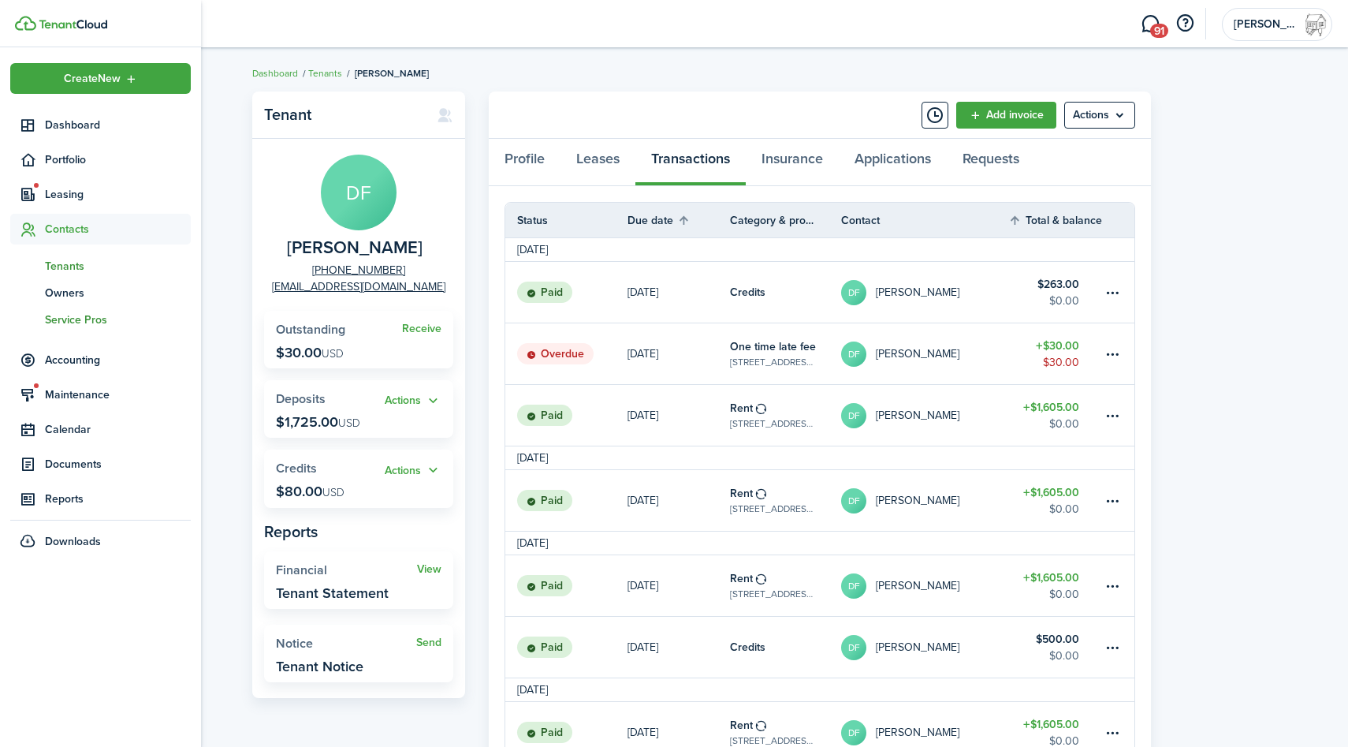
click at [51, 313] on span "Service Pros" at bounding box center [118, 319] width 146 height 17
